Goal: Transaction & Acquisition: Purchase product/service

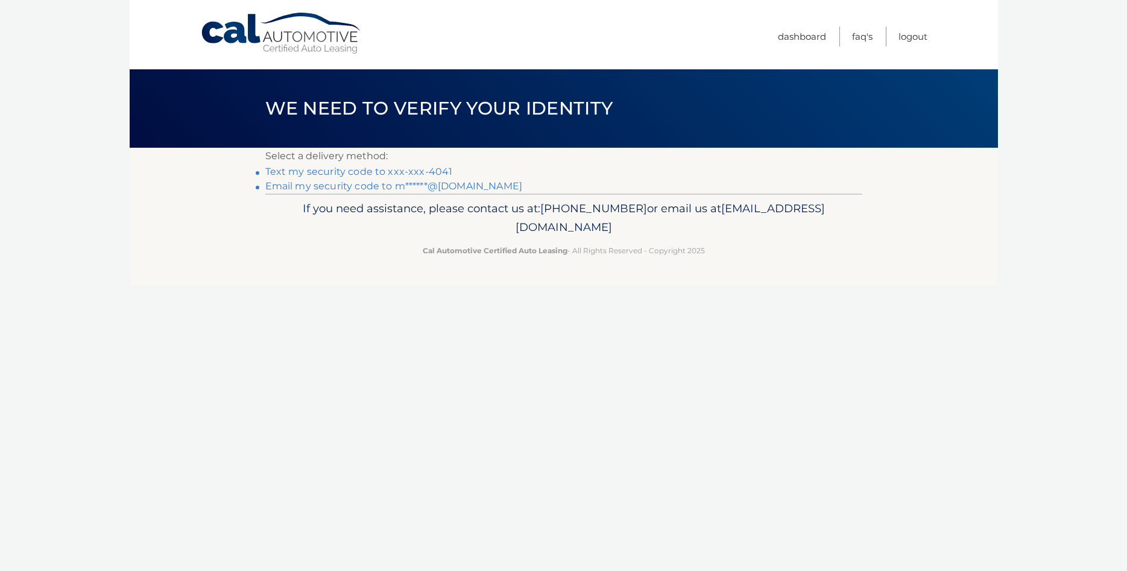
click at [385, 171] on link "Text my security code to xxx-xxx-4041" at bounding box center [359, 171] width 188 height 11
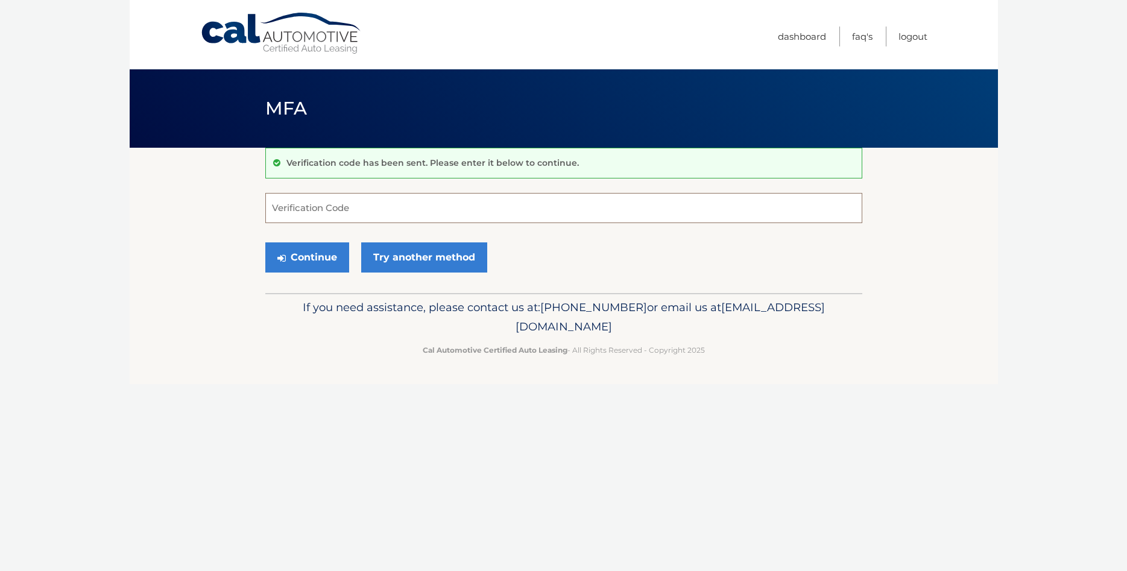
click at [431, 207] on input "Verification Code" at bounding box center [563, 208] width 597 height 30
type input "814402"
click at [315, 256] on button "Continue" at bounding box center [307, 257] width 84 height 30
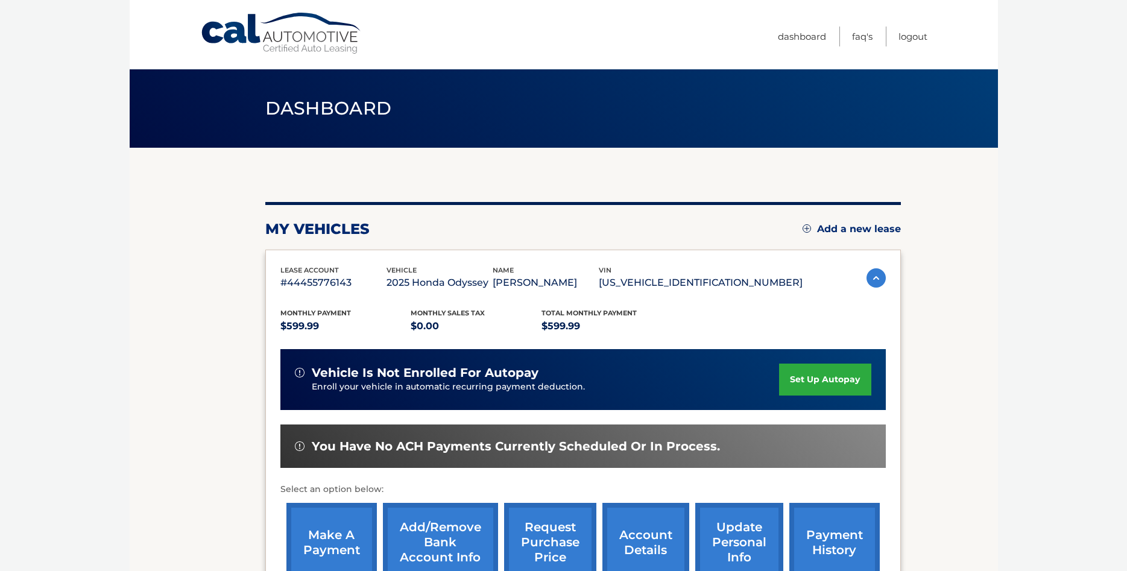
click at [333, 542] on link "make a payment" at bounding box center [331, 542] width 90 height 79
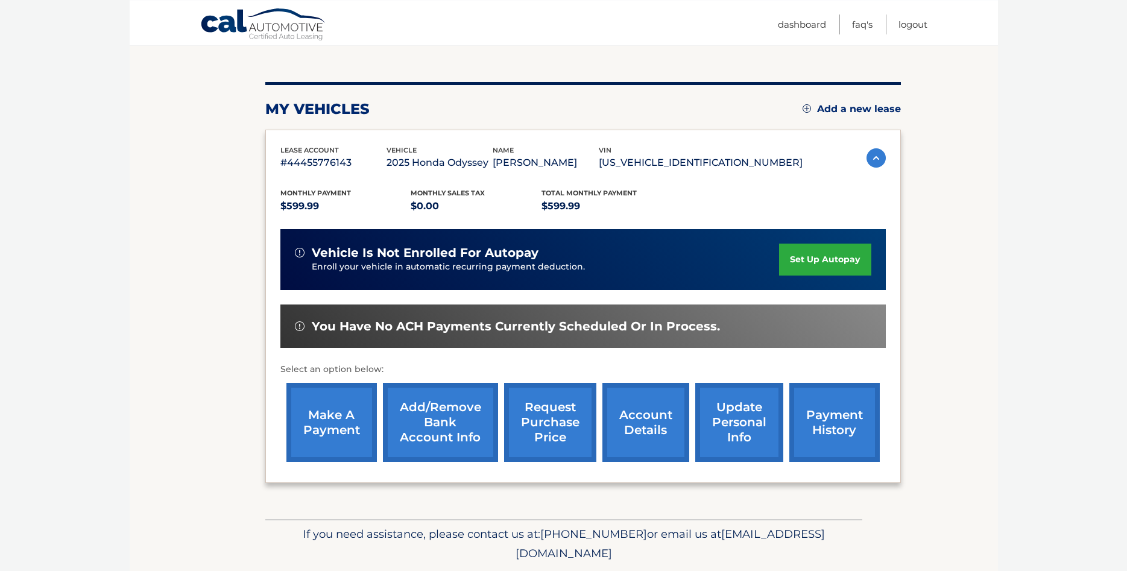
scroll to position [141, 0]
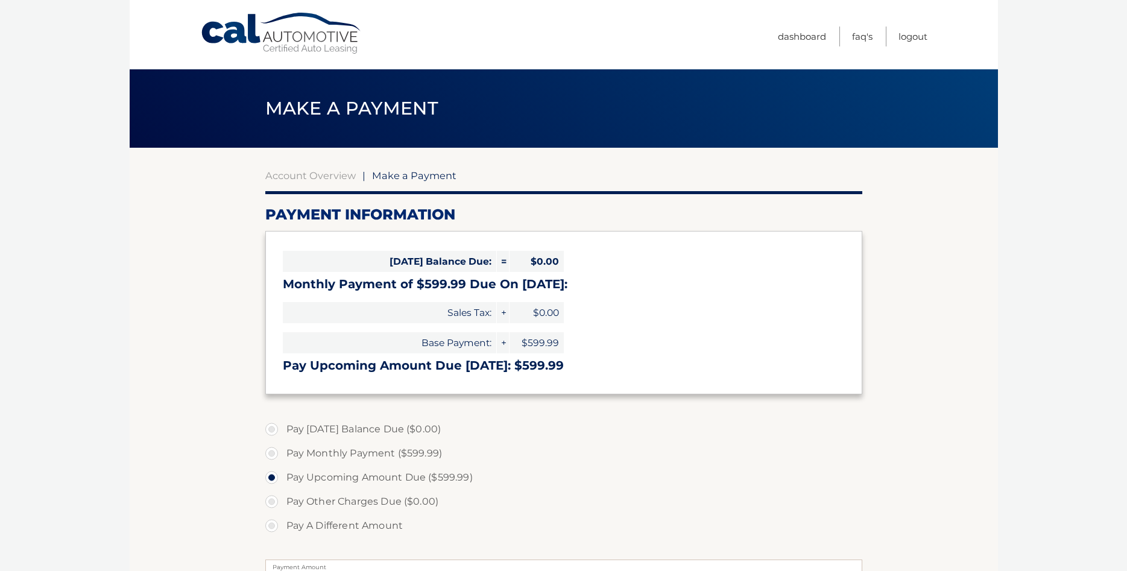
select select "YjNiMzM2M2UtNGZmNi00OWNhLWE1YzctNmRhOGM2YTFkNjll"
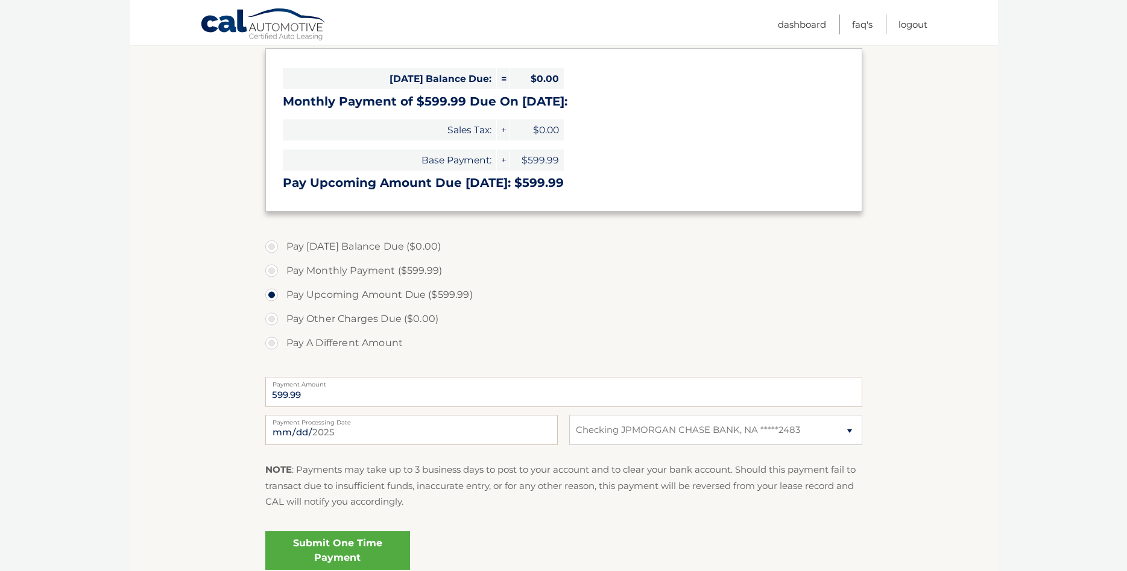
scroll to position [191, 0]
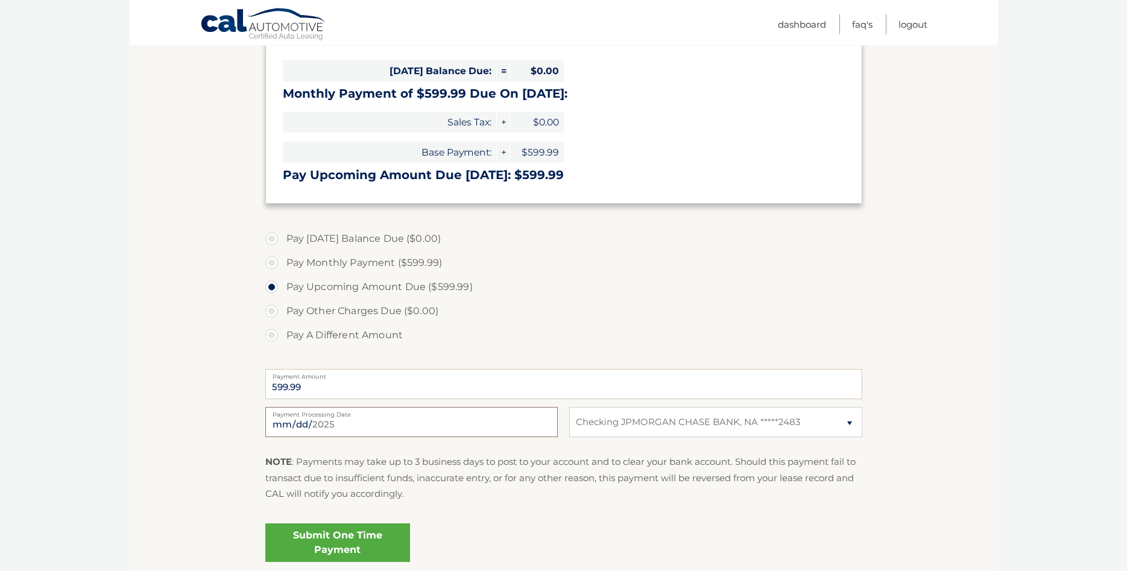
click at [545, 422] on input "2025-09-28" at bounding box center [411, 422] width 293 height 30
type input "2025-10-01"
click at [321, 533] on link "Submit One Time Payment" at bounding box center [337, 542] width 145 height 39
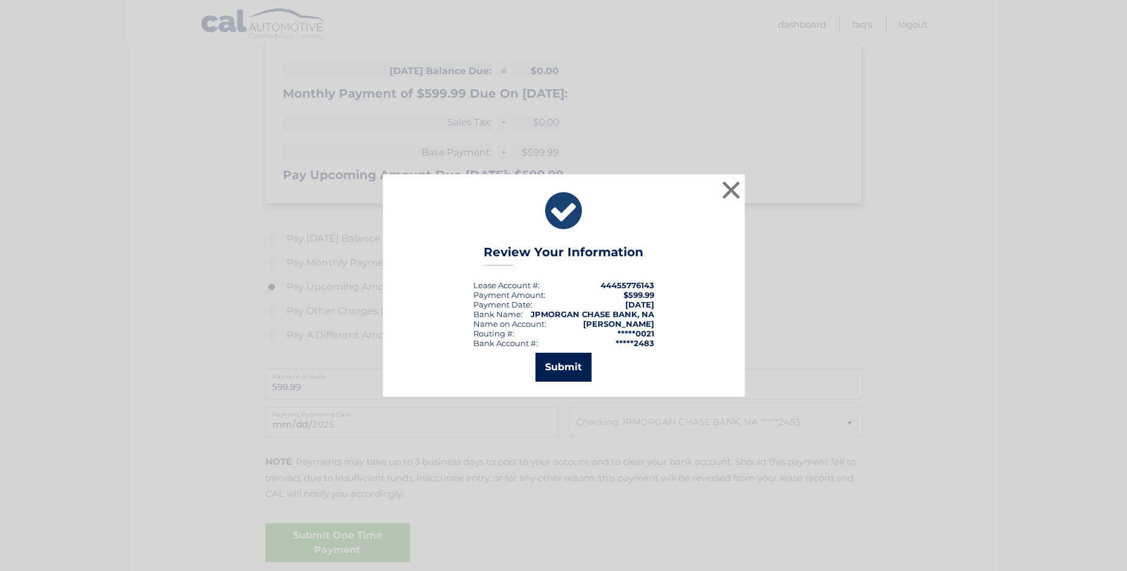
click at [561, 366] on button "Submit" at bounding box center [564, 367] width 56 height 29
